Goal: Information Seeking & Learning: Learn about a topic

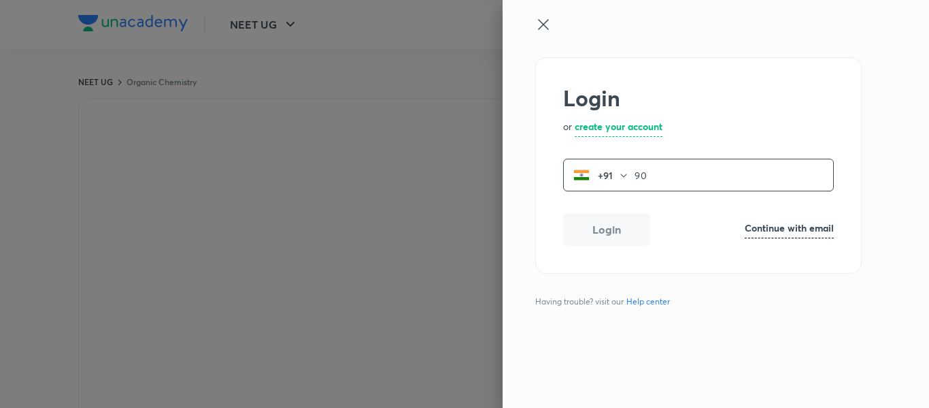
type input "900"
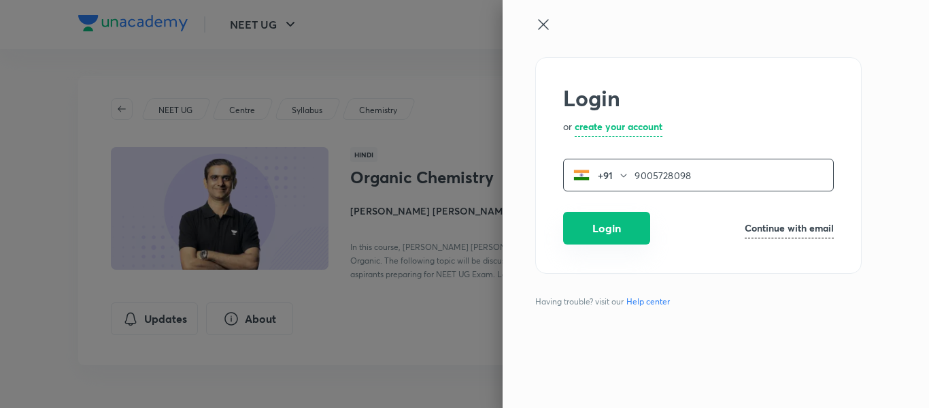
type input "9005728098"
click at [629, 233] on button "Login" at bounding box center [606, 228] width 87 height 33
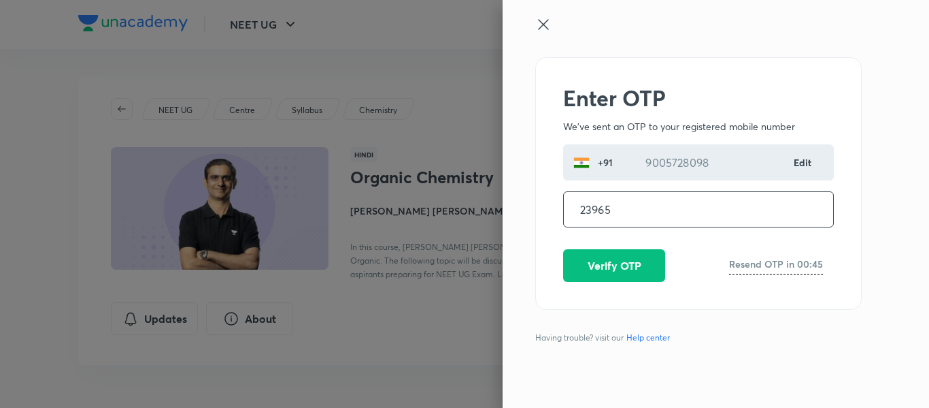
type input "239651"
